Goal: Check status

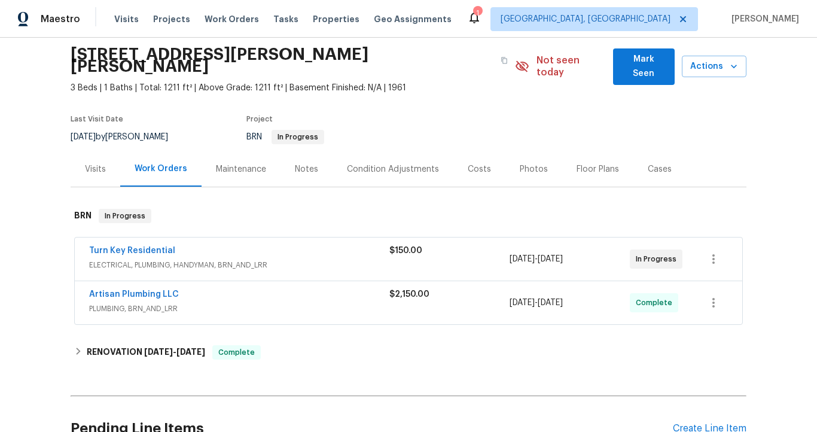
scroll to position [47, 0]
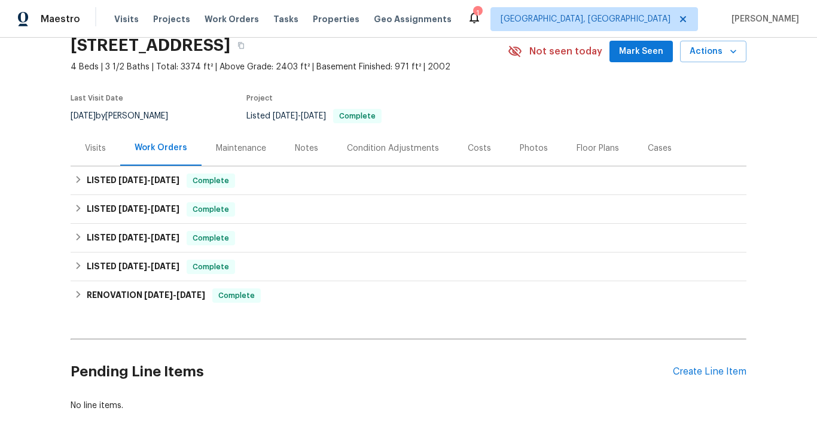
scroll to position [51, 0]
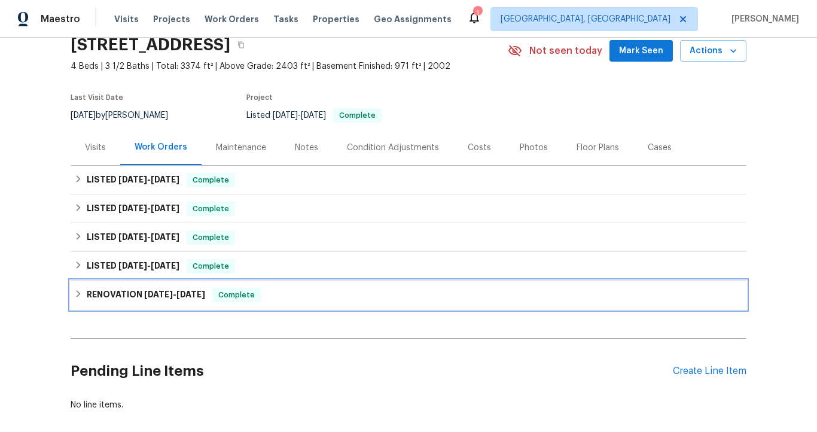
click at [203, 291] on span "[DATE]" at bounding box center [190, 294] width 29 height 8
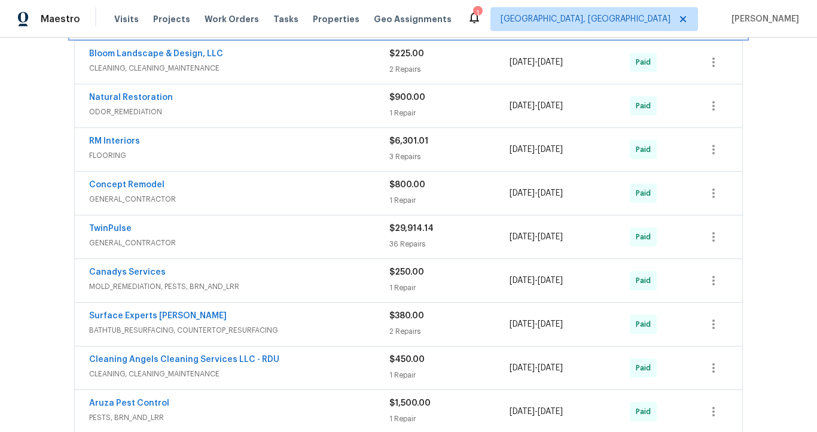
scroll to position [342, 0]
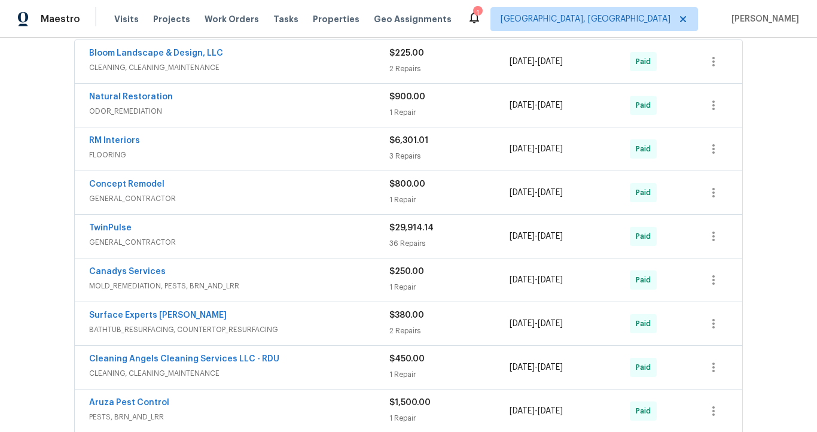
click at [185, 230] on div "TwinPulse" at bounding box center [239, 229] width 300 height 14
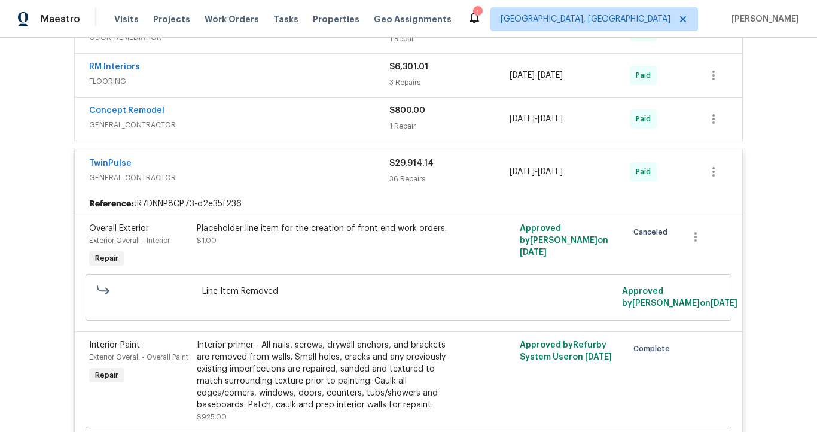
scroll to position [329, 0]
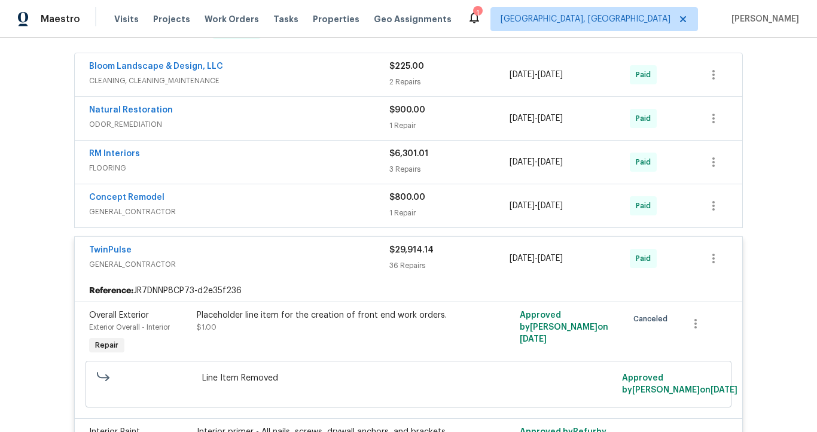
click at [190, 259] on span "GENERAL_CONTRACTOR" at bounding box center [239, 264] width 300 height 12
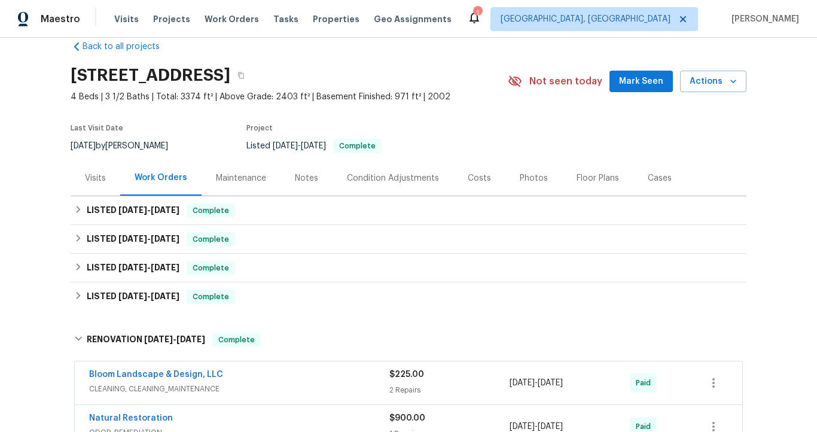
scroll to position [20, 0]
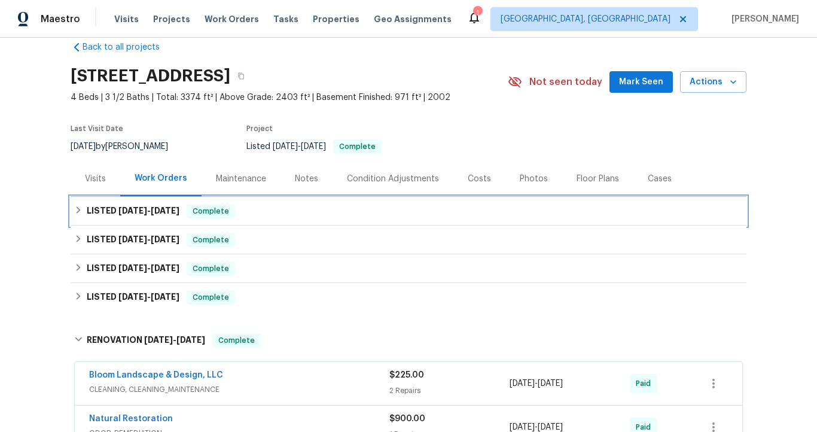
click at [147, 212] on span "[DATE] - [DATE]" at bounding box center [148, 210] width 61 height 8
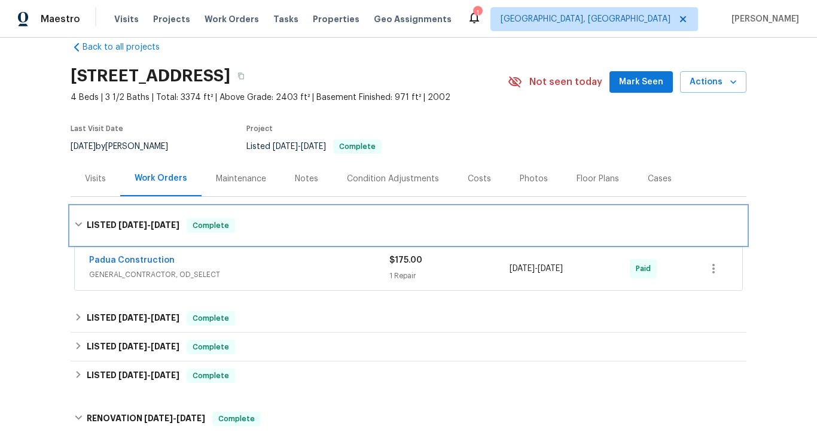
click at [148, 212] on div "LISTED [DATE] - [DATE] Complete" at bounding box center [409, 225] width 676 height 38
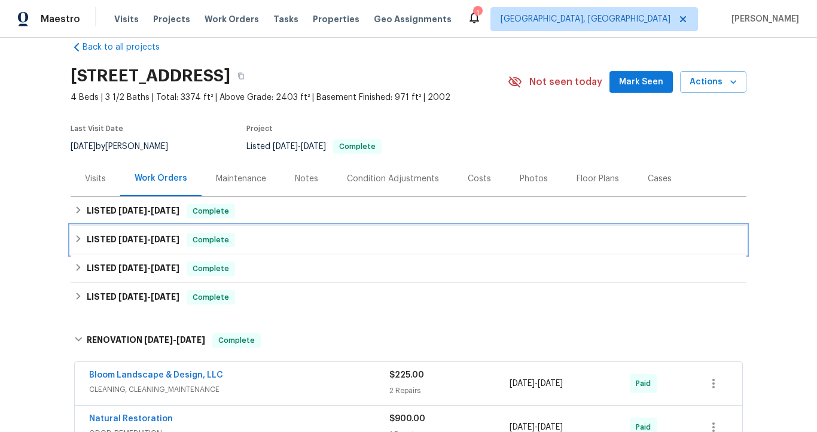
click at [151, 237] on span "[DATE]" at bounding box center [165, 239] width 29 height 8
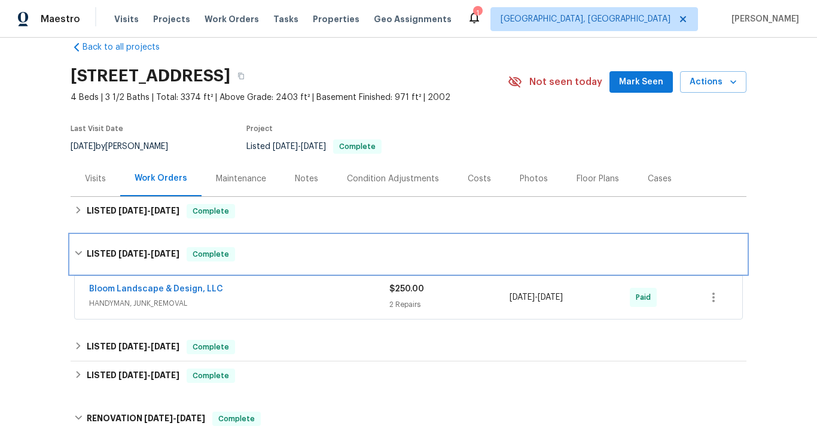
click at [151, 251] on span "[DATE]" at bounding box center [165, 253] width 29 height 8
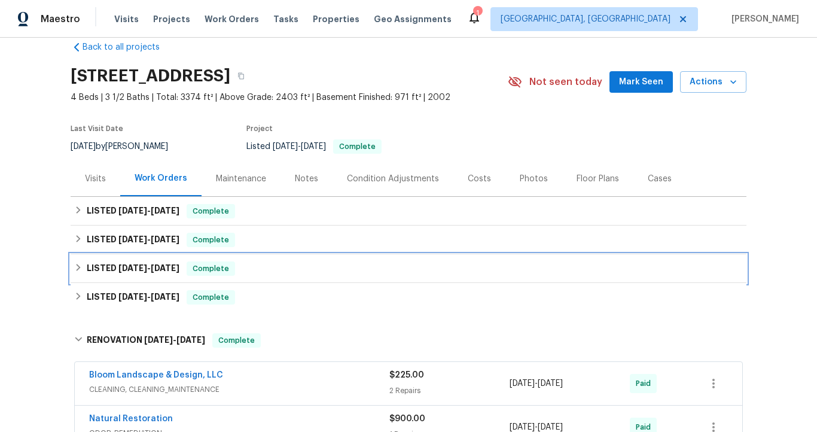
click at [152, 268] on span "[DATE]" at bounding box center [165, 268] width 29 height 8
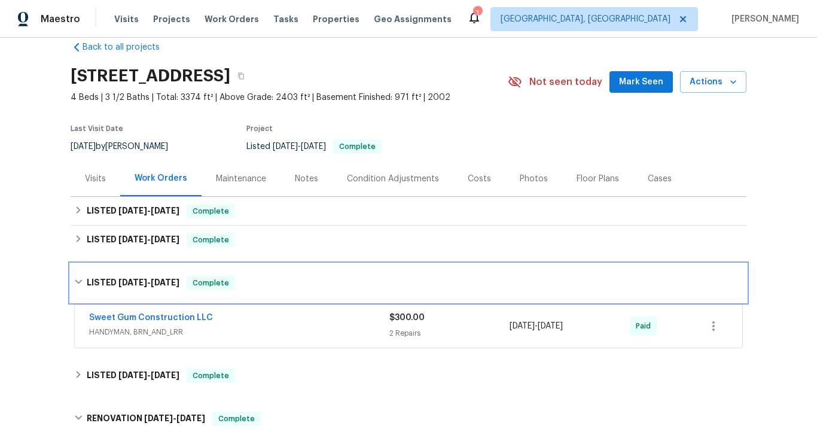
click at [152, 268] on div "LISTED [DATE] - [DATE] Complete" at bounding box center [409, 283] width 676 height 38
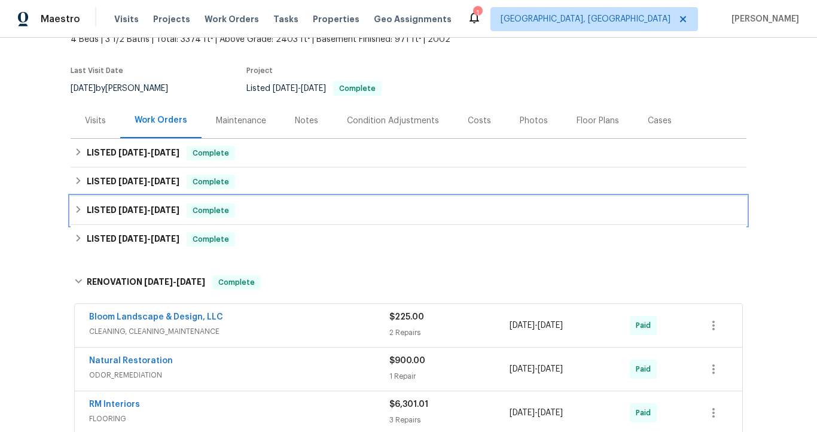
scroll to position [118, 0]
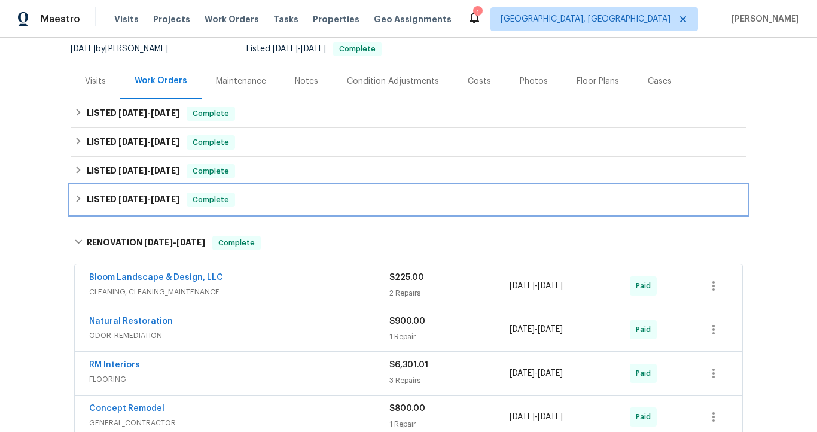
click at [169, 197] on span "[DATE]" at bounding box center [165, 199] width 29 height 8
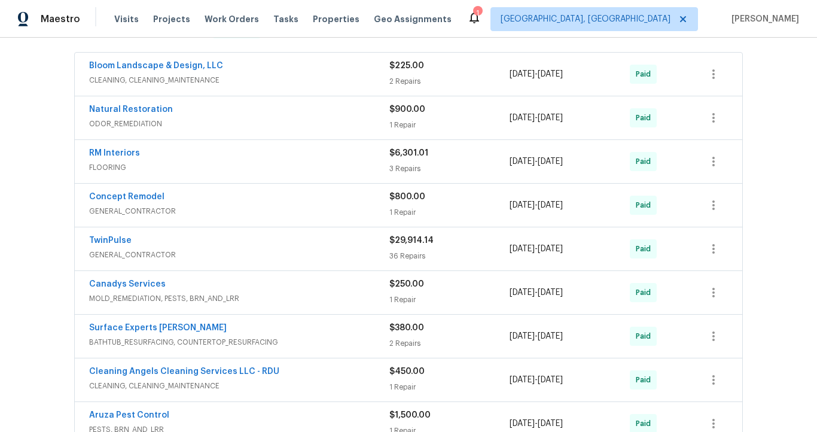
scroll to position [0, 0]
